Goal: Task Accomplishment & Management: Use online tool/utility

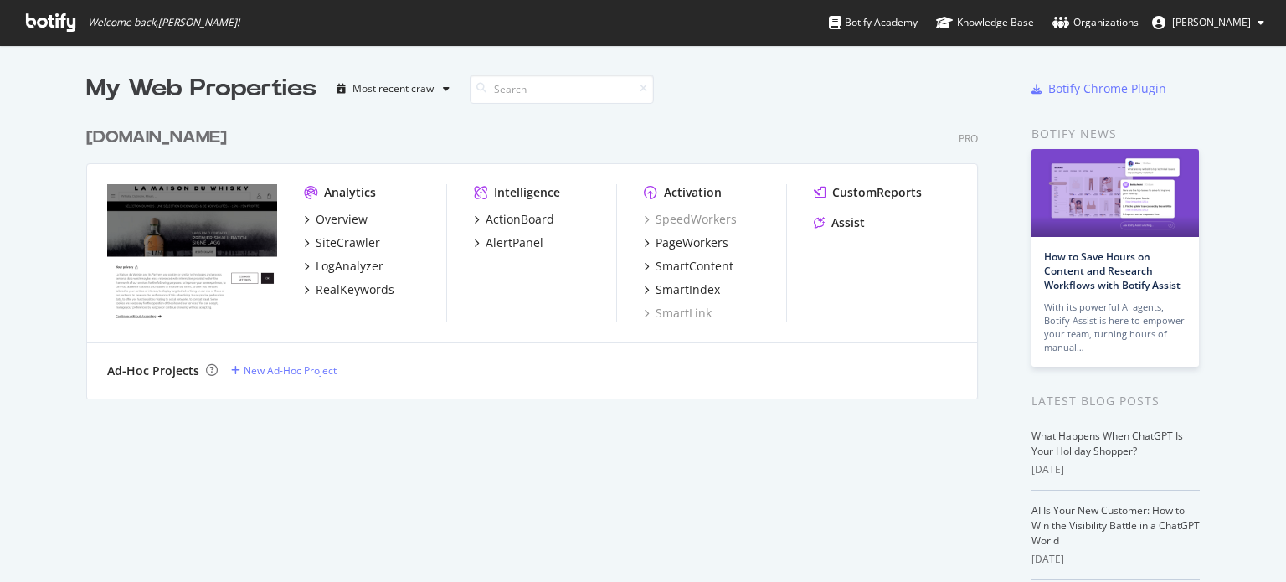
scroll to position [569, 1260]
click at [666, 232] on div "SpeedWorkers PageWorkers SmartContent SmartIndex SmartLink" at bounding box center [715, 266] width 142 height 111
click at [675, 240] on div "PageWorkers" at bounding box center [692, 242] width 73 height 17
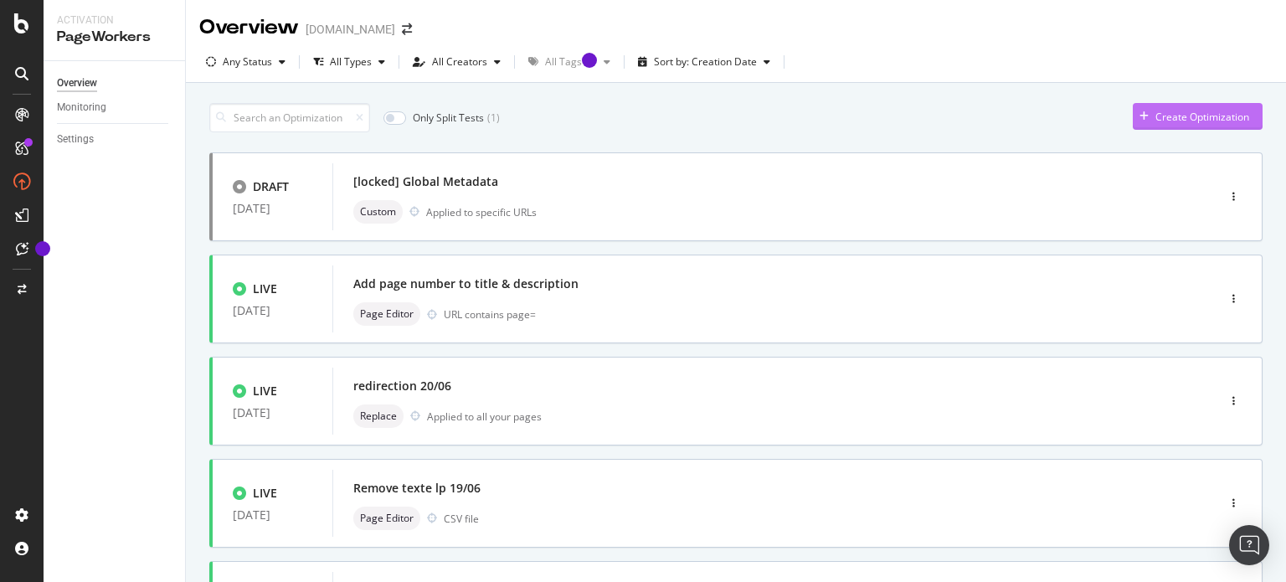
click at [1165, 114] on div "Create Optimization" at bounding box center [1203, 117] width 94 height 14
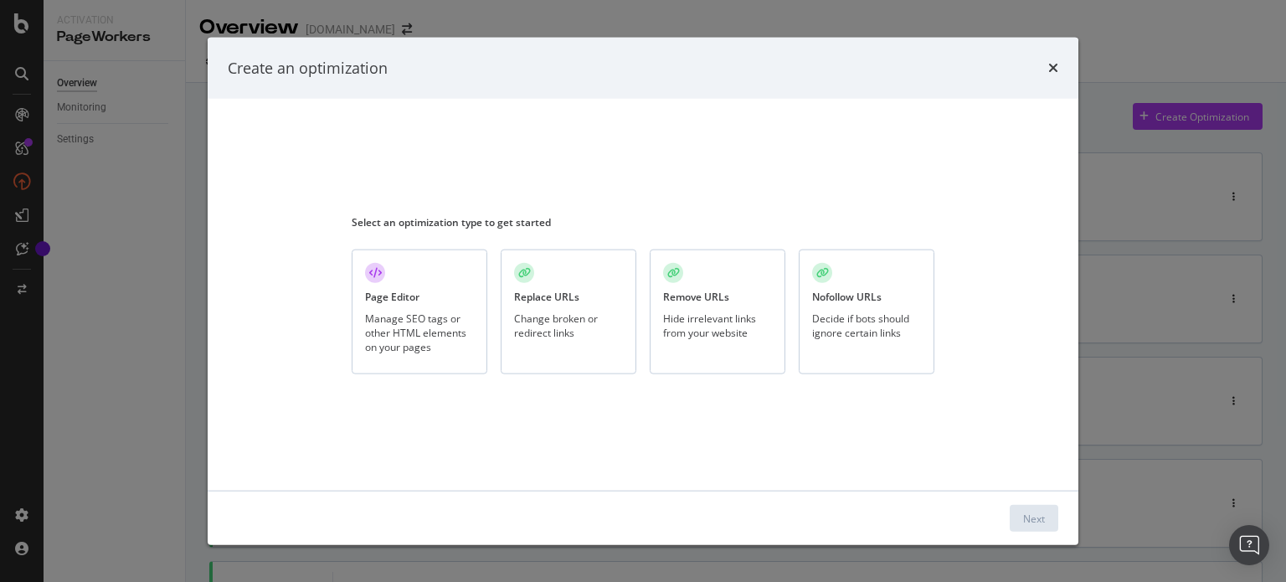
click at [420, 293] on div "Page Editor Manage SEO tags or other HTML elements on your pages" at bounding box center [420, 312] width 136 height 125
click at [1044, 521] on div "Next" at bounding box center [1034, 518] width 22 height 14
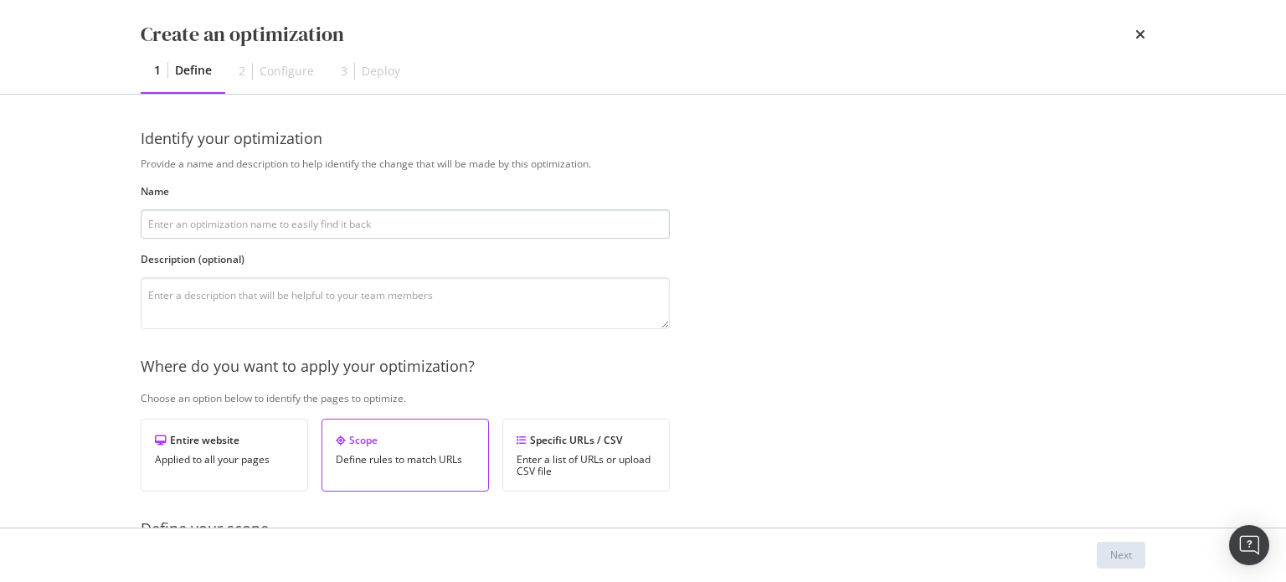
click at [270, 214] on input "modal" at bounding box center [405, 223] width 529 height 29
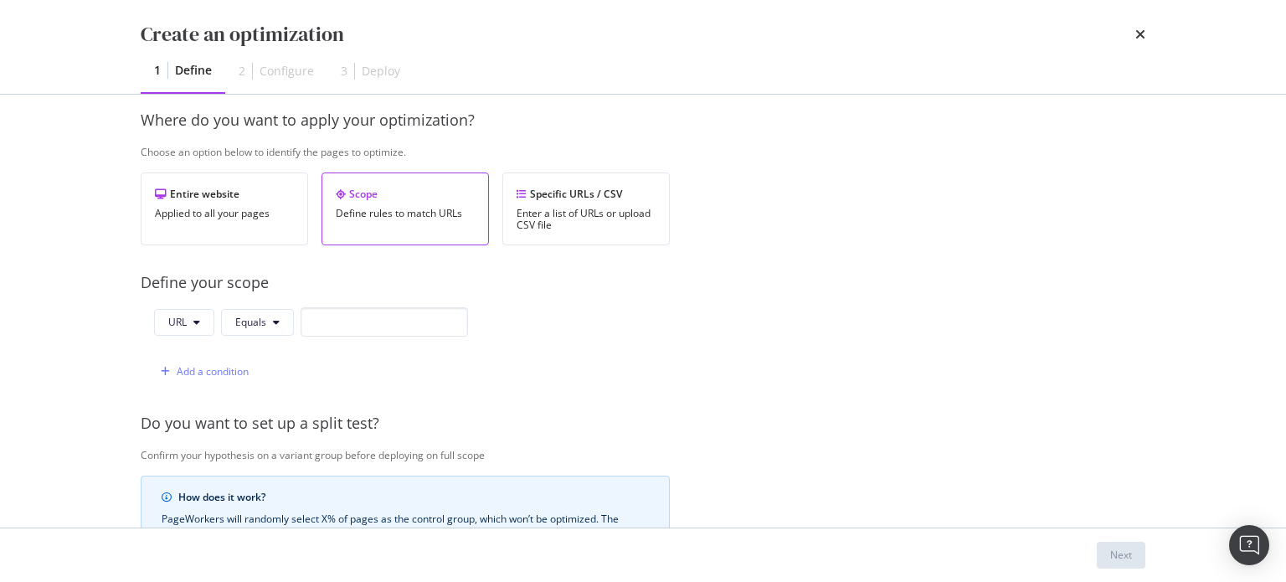
scroll to position [251, 0]
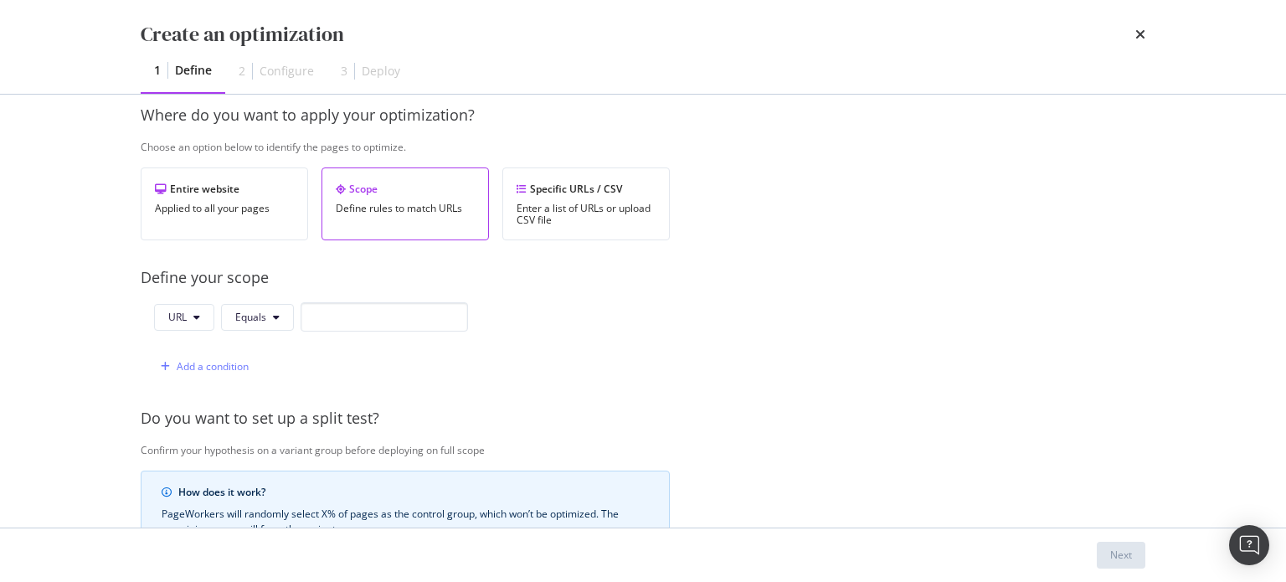
type input "fil d'ariane test"
click at [358, 317] on input "modal" at bounding box center [384, 316] width 167 height 29
paste input "[URL]\.whisky\.fr/(en/)?[^\/]*(-[^\/]*)*\.html"
click at [265, 317] on span "Equals" at bounding box center [250, 317] width 31 height 14
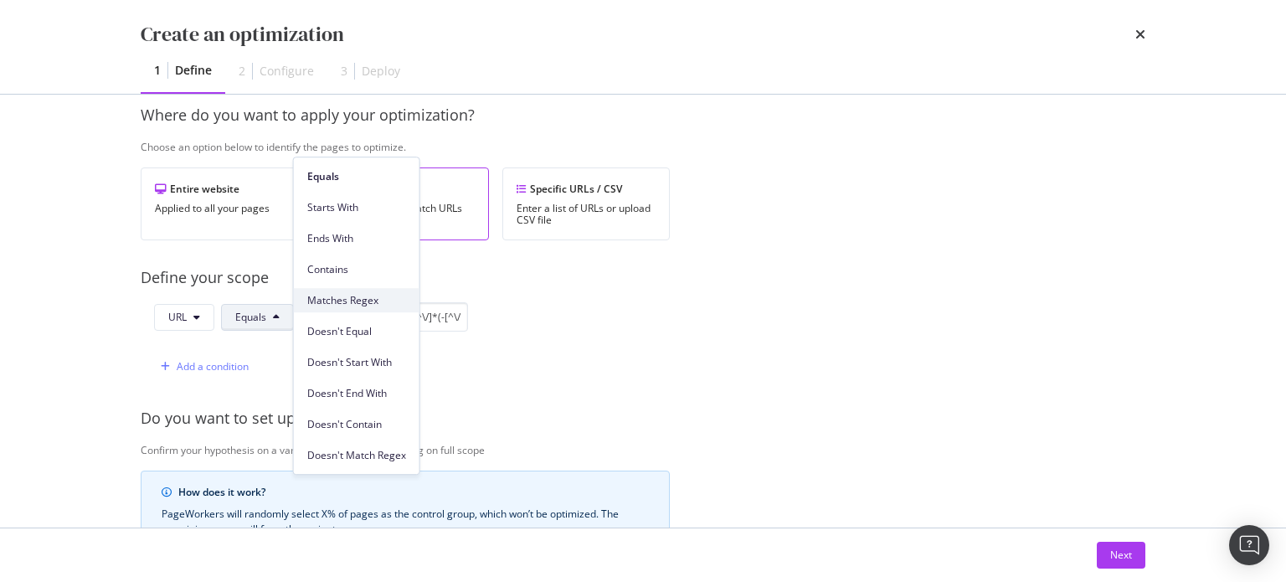
click at [342, 304] on span "Matches Regex" at bounding box center [356, 300] width 99 height 15
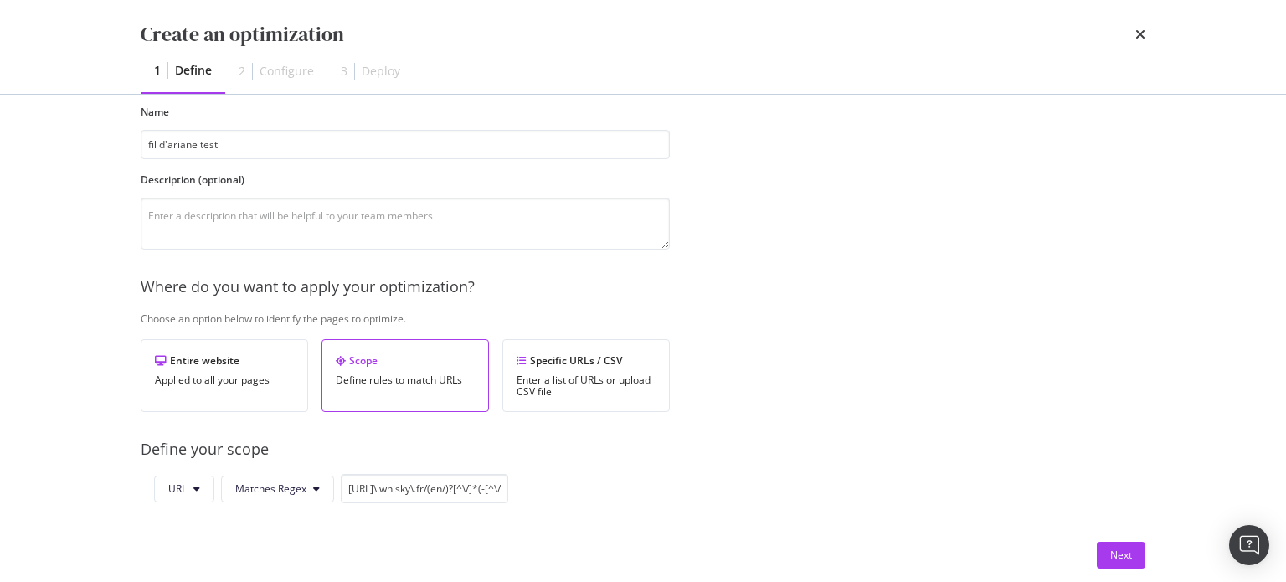
scroll to position [84, 0]
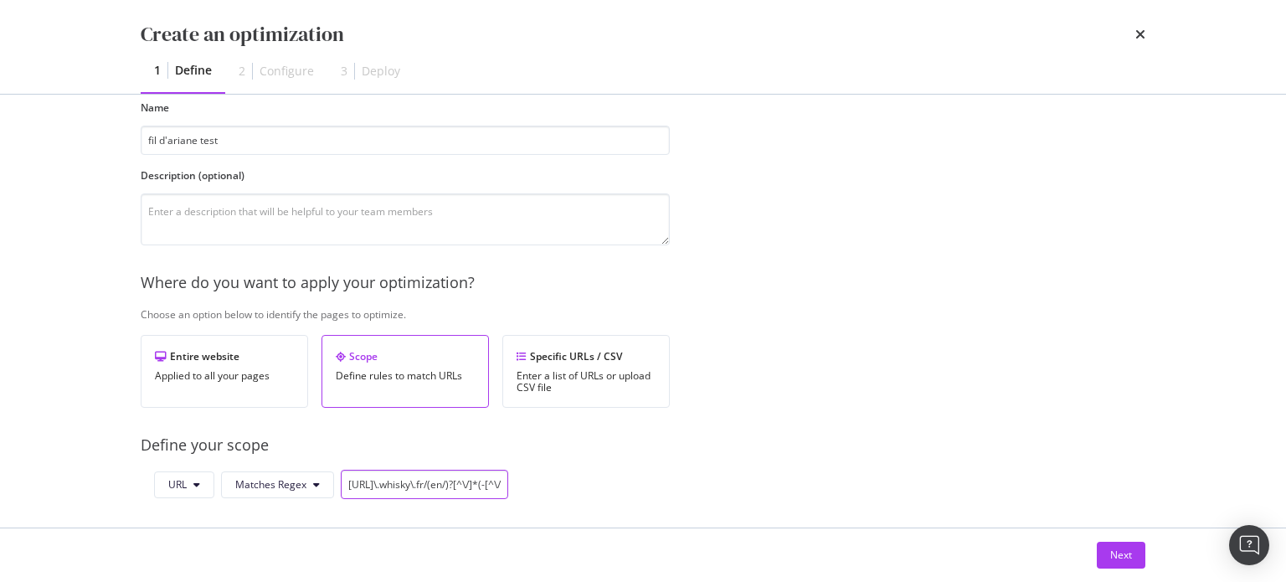
drag, startPoint x: 458, startPoint y: 484, endPoint x: 353, endPoint y: 478, distance: 104.8
click at [353, 478] on input "[URL]\.whisky\.fr/(en/)?[^\/]*(-[^\/]*)*\.html" at bounding box center [424, 484] width 167 height 29
paste input "[URL]\.preprod2\.whisky\.fr/"
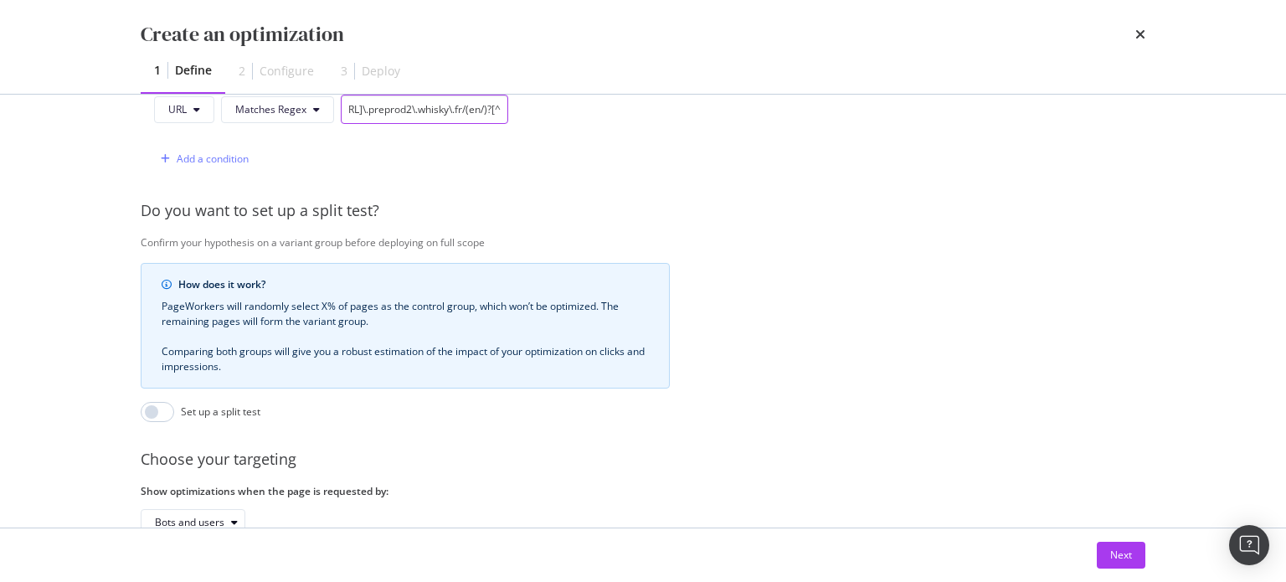
scroll to position [576, 0]
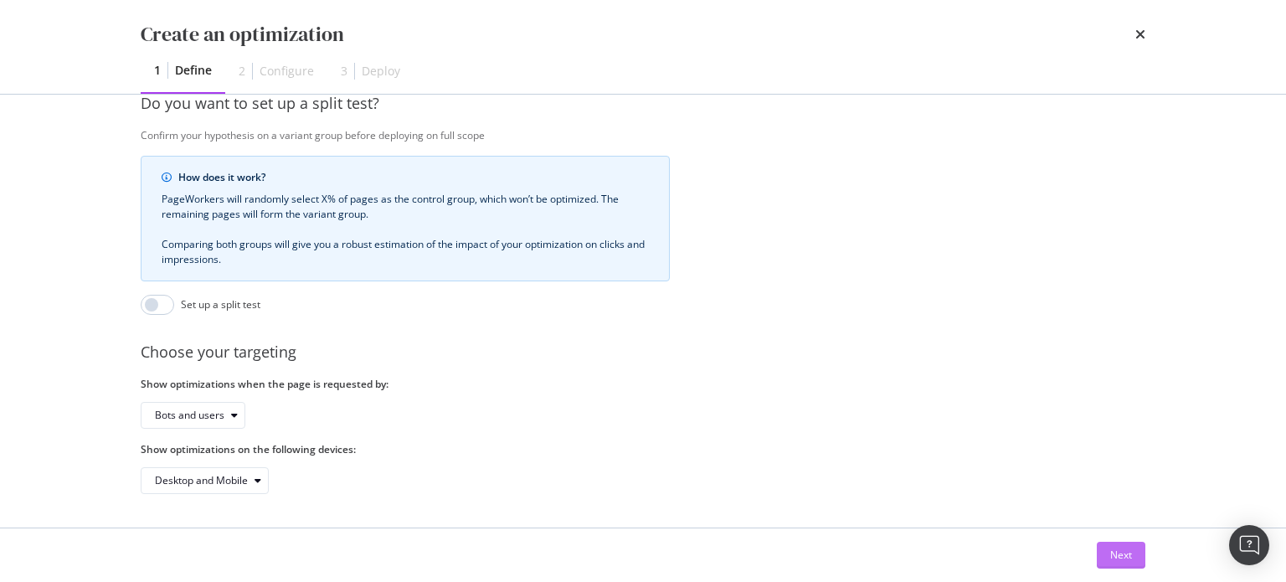
type input "[URL]\.preprod2\.whisky\.fr/(en/)?[^\/]*(-[^\/]*)*\.html"
click at [1103, 553] on button "Next" at bounding box center [1121, 555] width 49 height 27
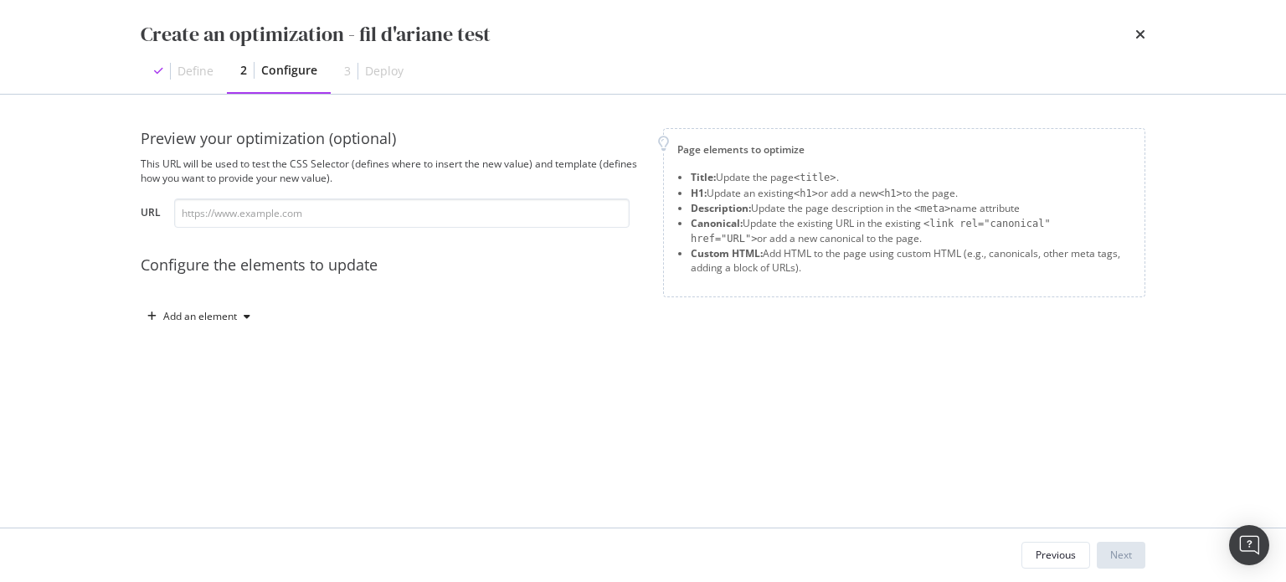
click at [198, 330] on div "Preview your optimization (optional) This URL will be used to test the CSS Sele…" at bounding box center [643, 245] width 1005 height 235
click at [208, 321] on div "Add an element" at bounding box center [200, 316] width 74 height 10
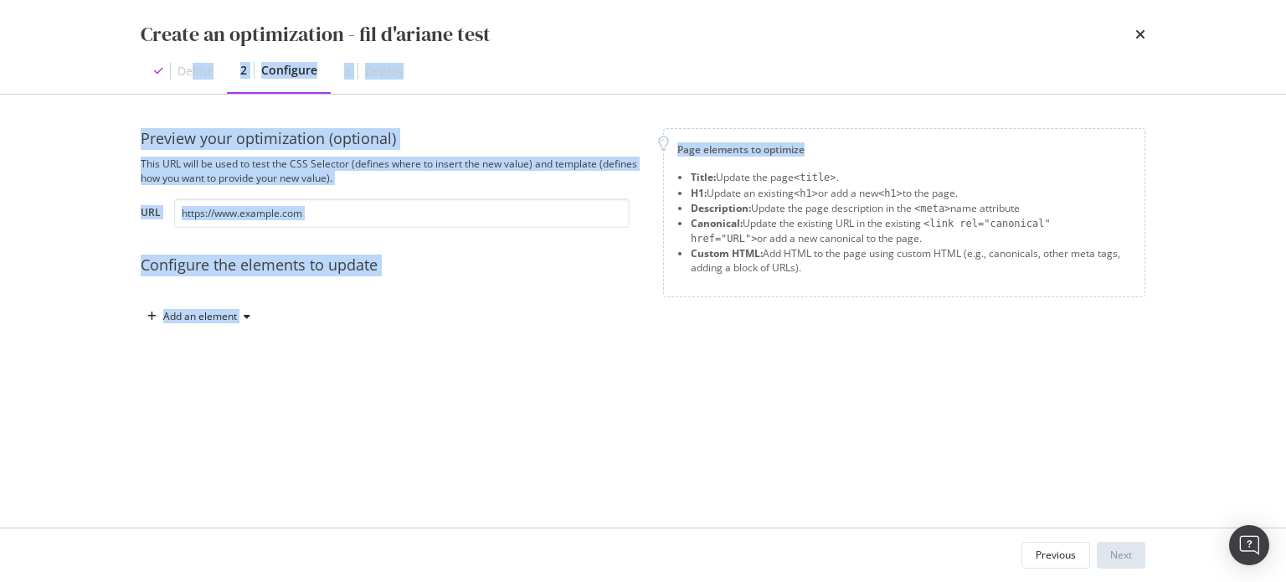
drag, startPoint x: 192, startPoint y: 72, endPoint x: 971, endPoint y: 120, distance: 781.0
click at [971, 120] on div "Create an optimization - fil d'ariane test Define 2 Configure 3 Deploy Preview …" at bounding box center [643, 291] width 1286 height 582
click at [1025, 64] on div "Define 2 Configure 3 Deploy" at bounding box center [643, 71] width 1005 height 45
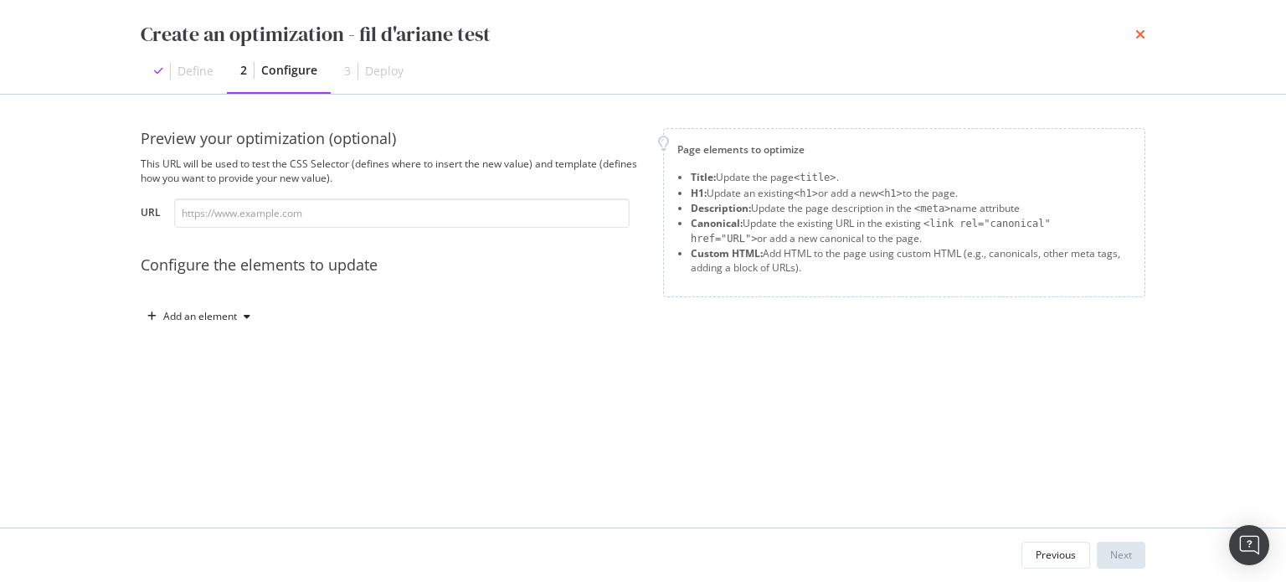
click at [1142, 36] on icon "times" at bounding box center [1140, 34] width 10 height 13
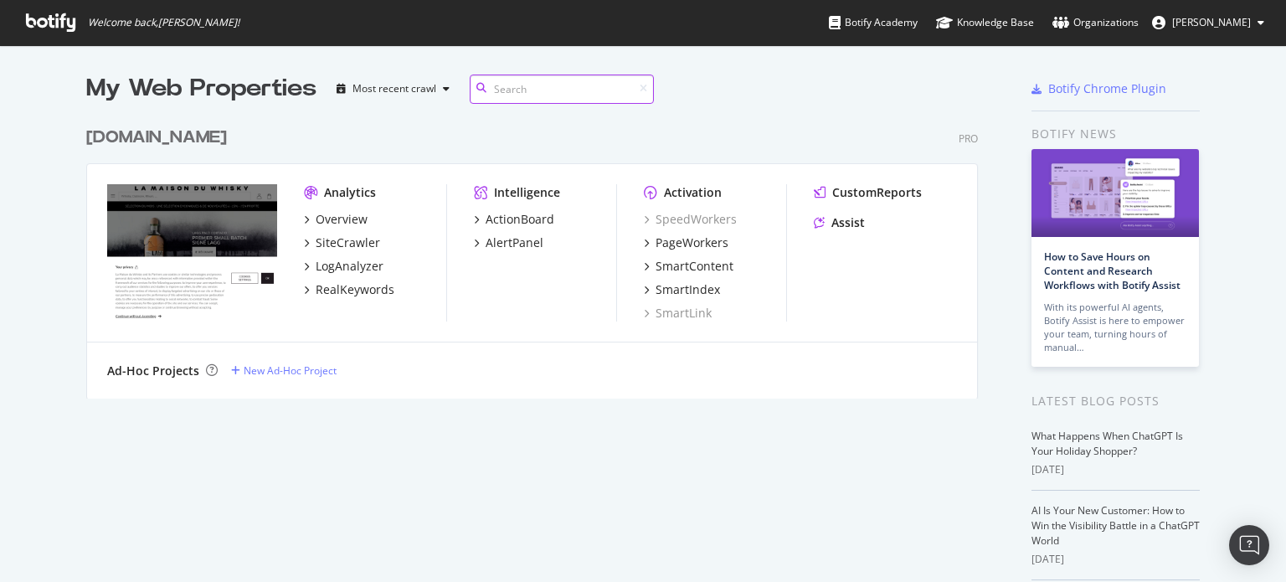
scroll to position [280, 893]
click at [677, 249] on div "PageWorkers" at bounding box center [692, 242] width 73 height 17
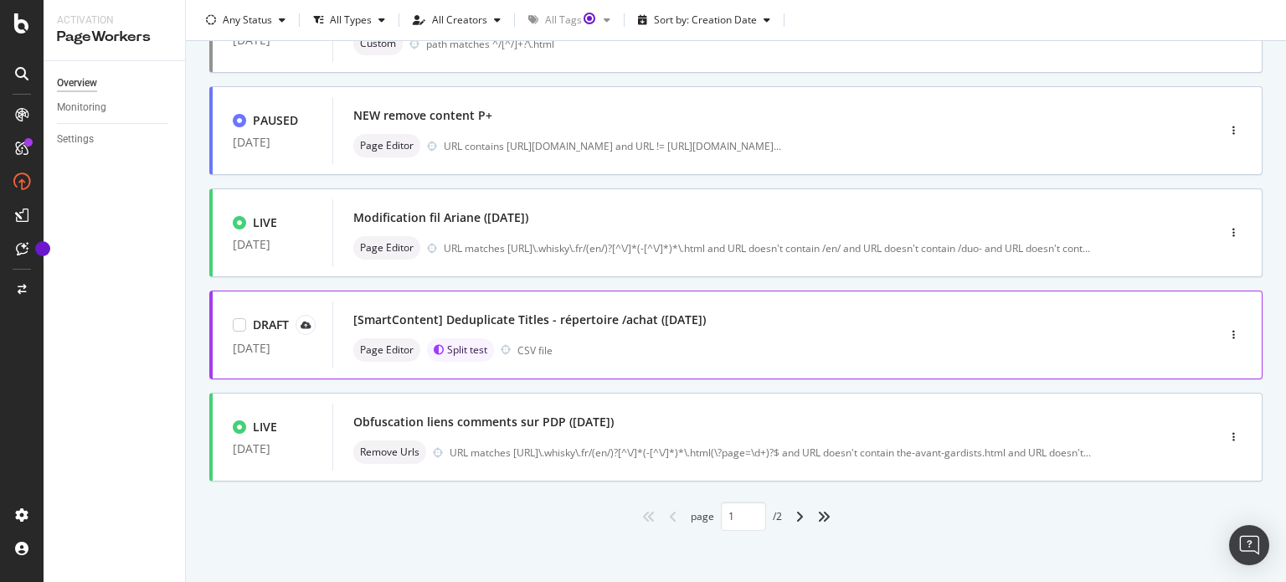
scroll to position [686, 0]
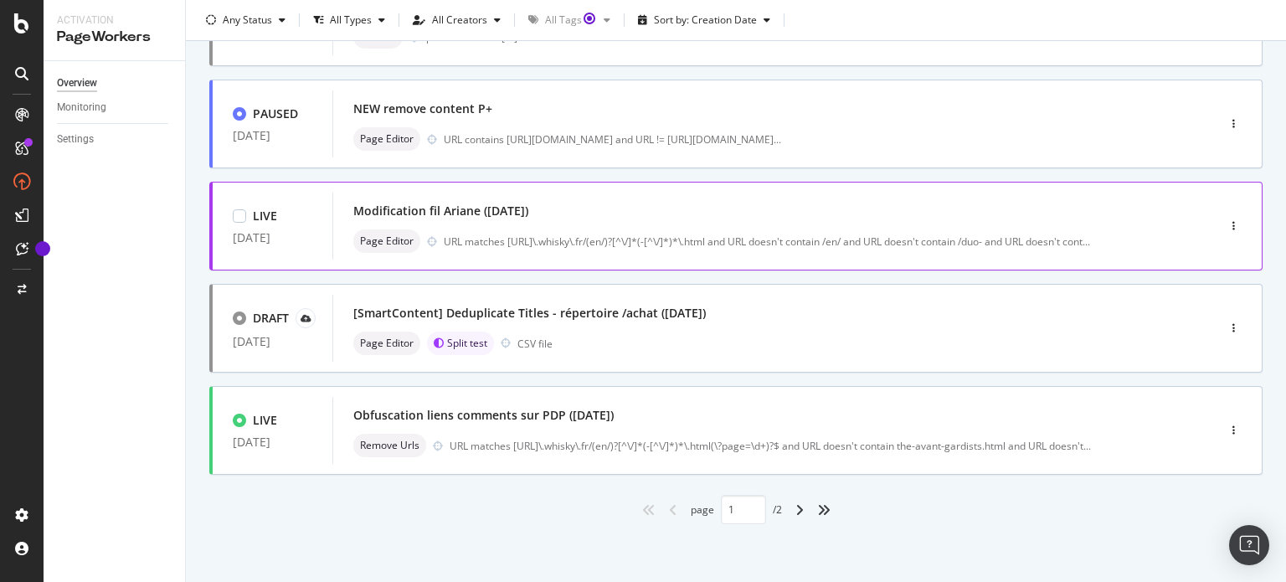
click at [537, 223] on div "Modification fil Ariane (14/05/25) Page Editor URL matches https://www\.whisky\…" at bounding box center [749, 226] width 792 height 54
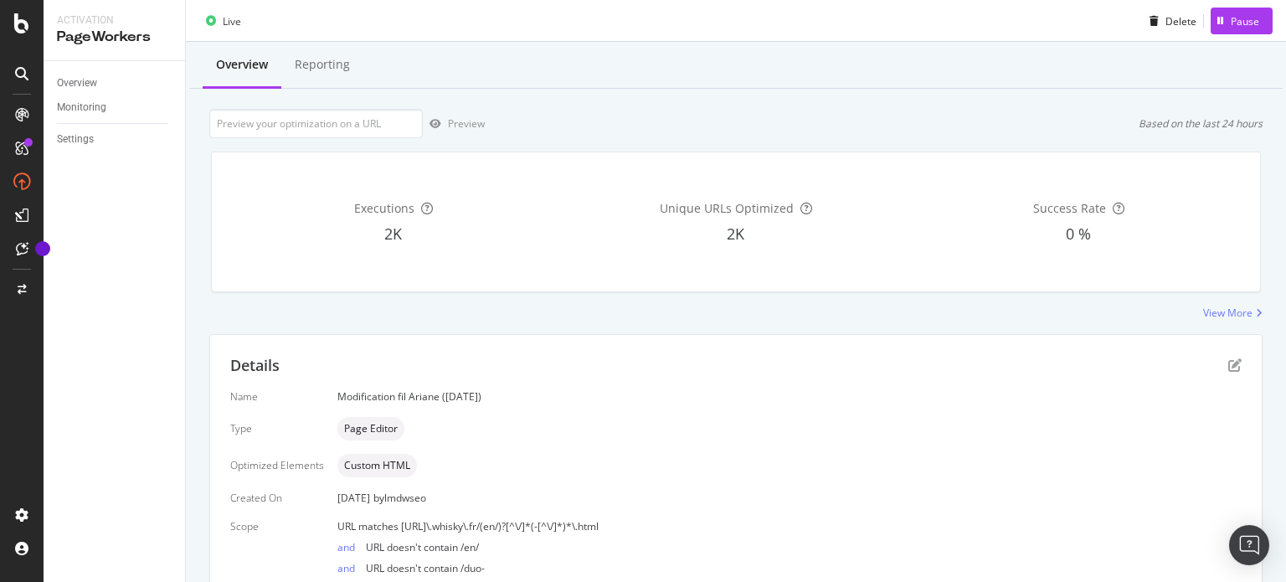
scroll to position [167, 0]
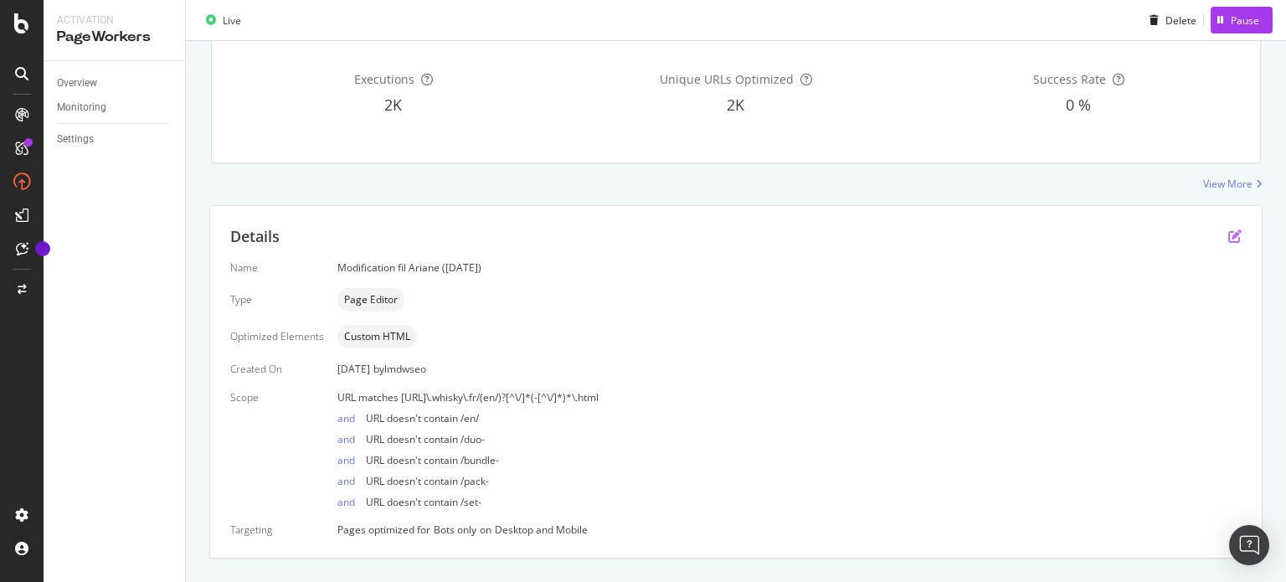
click at [1228, 230] on icon "pen-to-square" at bounding box center [1234, 235] width 13 height 13
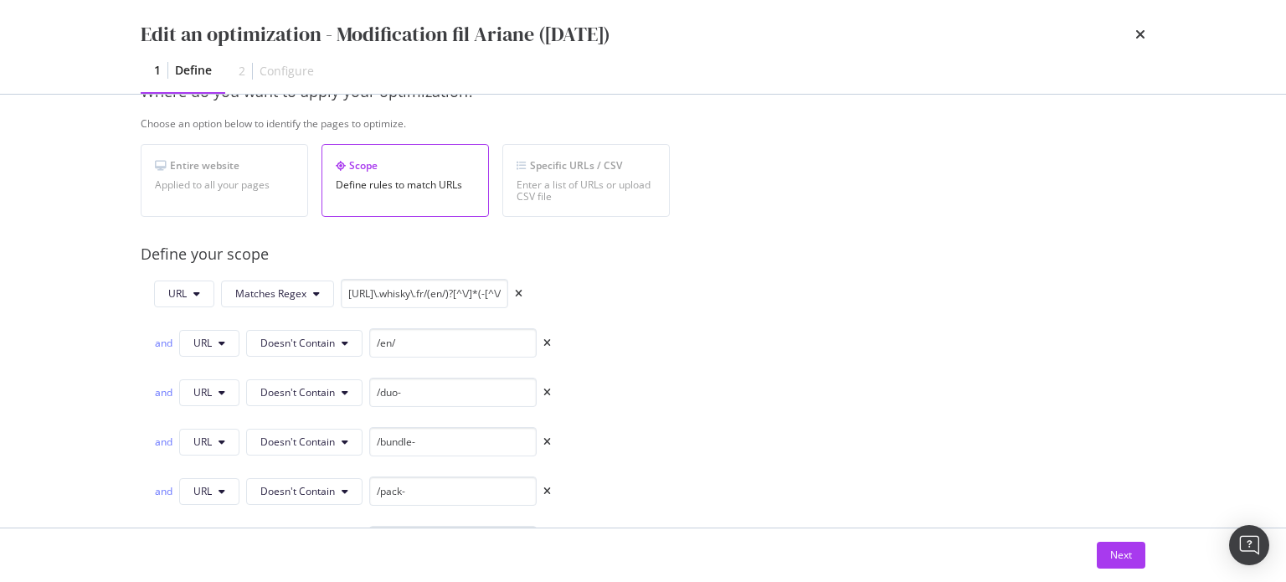
scroll to position [335, 0]
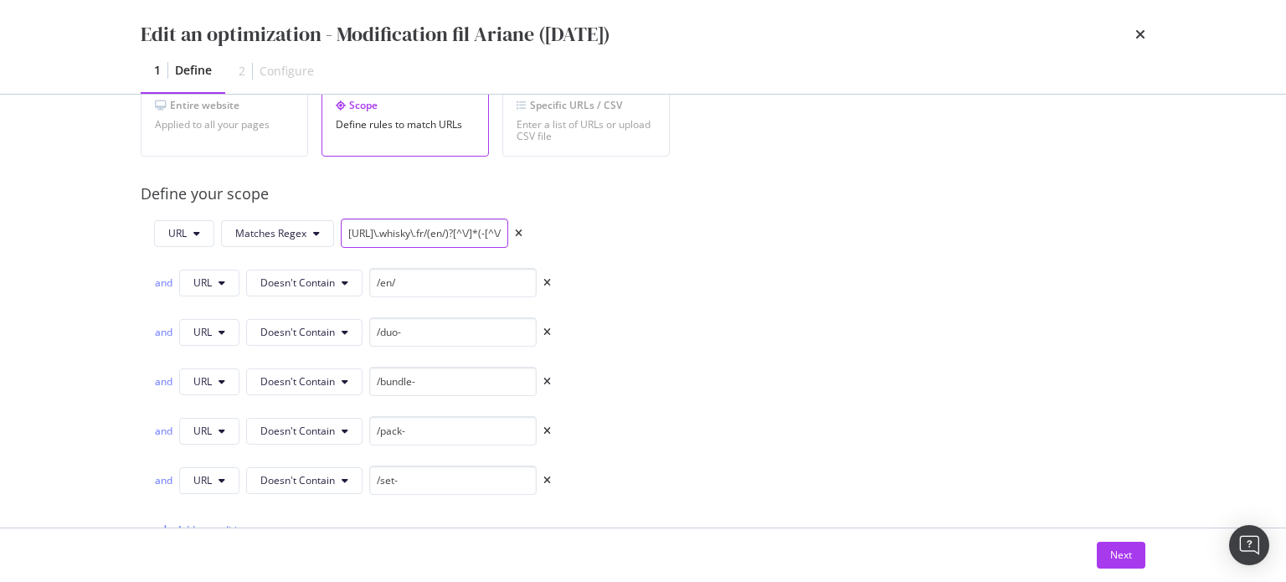
click at [377, 228] on input "[URL]\.whisky\.fr/(en/)?[^\/]*(-[^\/]*)*\.html" at bounding box center [424, 233] width 167 height 29
